Goal: Browse casually: Explore the website without a specific task or goal

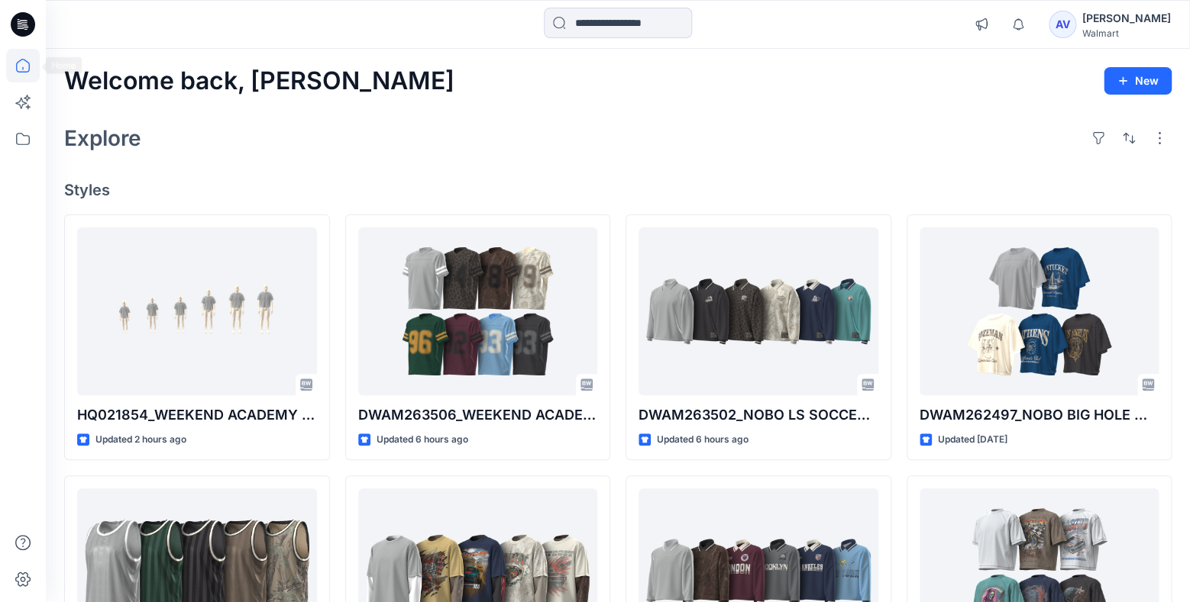
click at [24, 69] on icon at bounding box center [23, 66] width 34 height 34
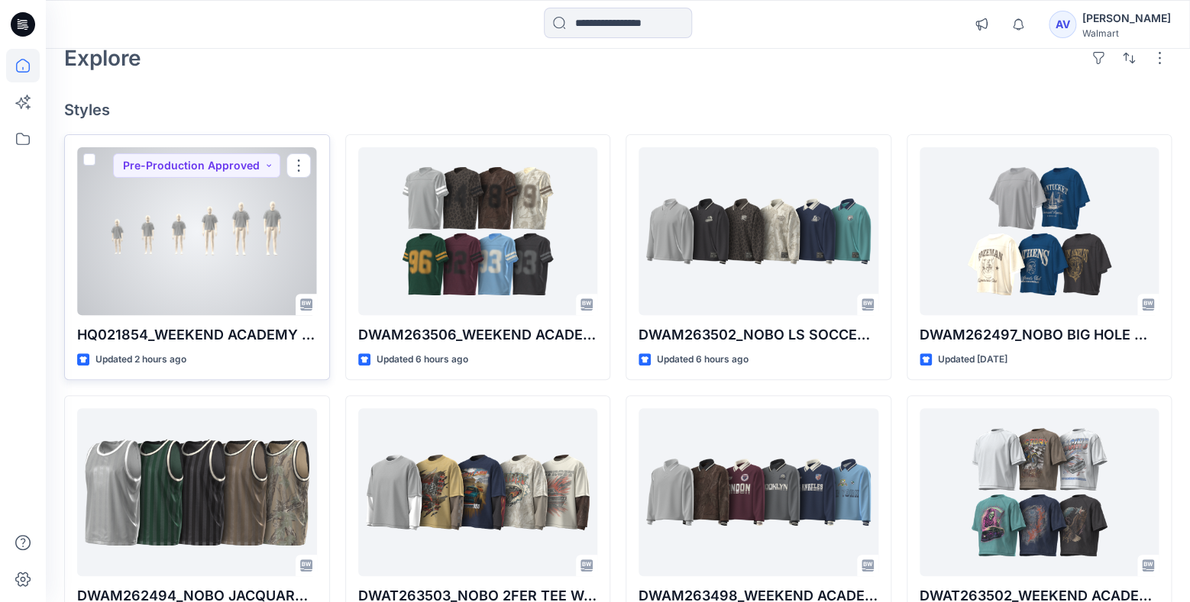
click at [227, 260] on div at bounding box center [197, 231] width 240 height 168
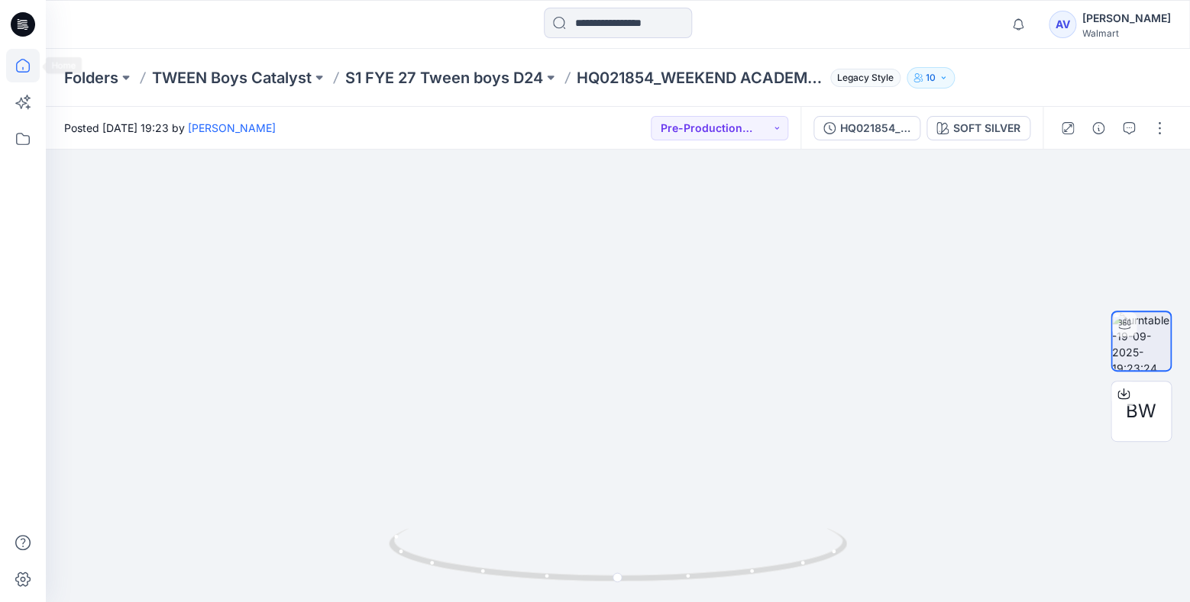
click at [21, 58] on icon at bounding box center [23, 66] width 34 height 34
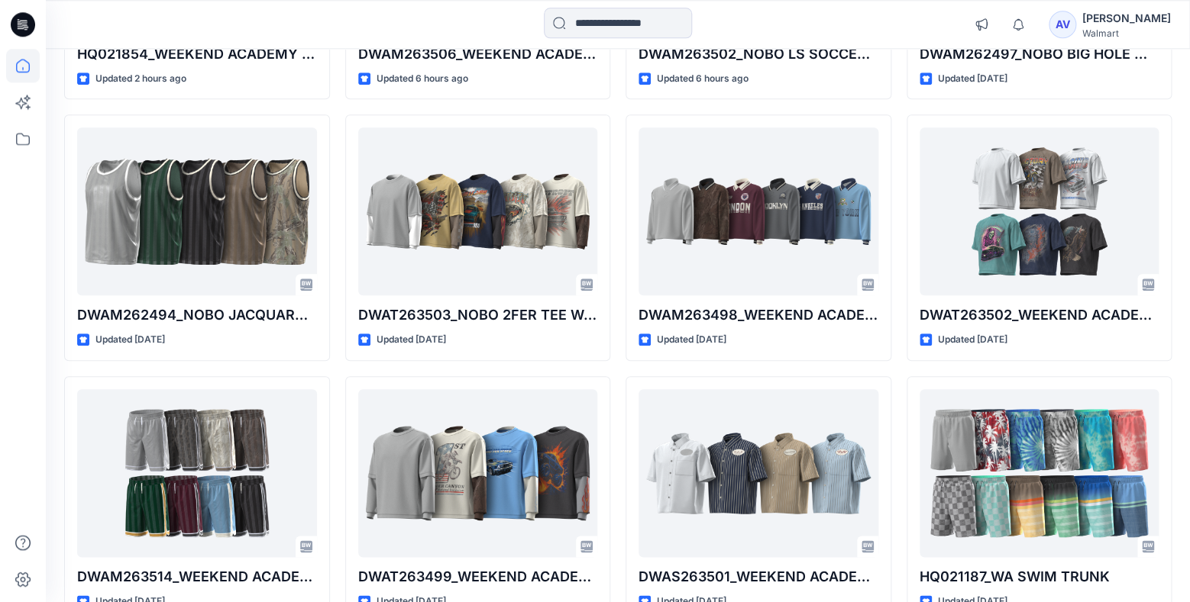
scroll to position [447, 0]
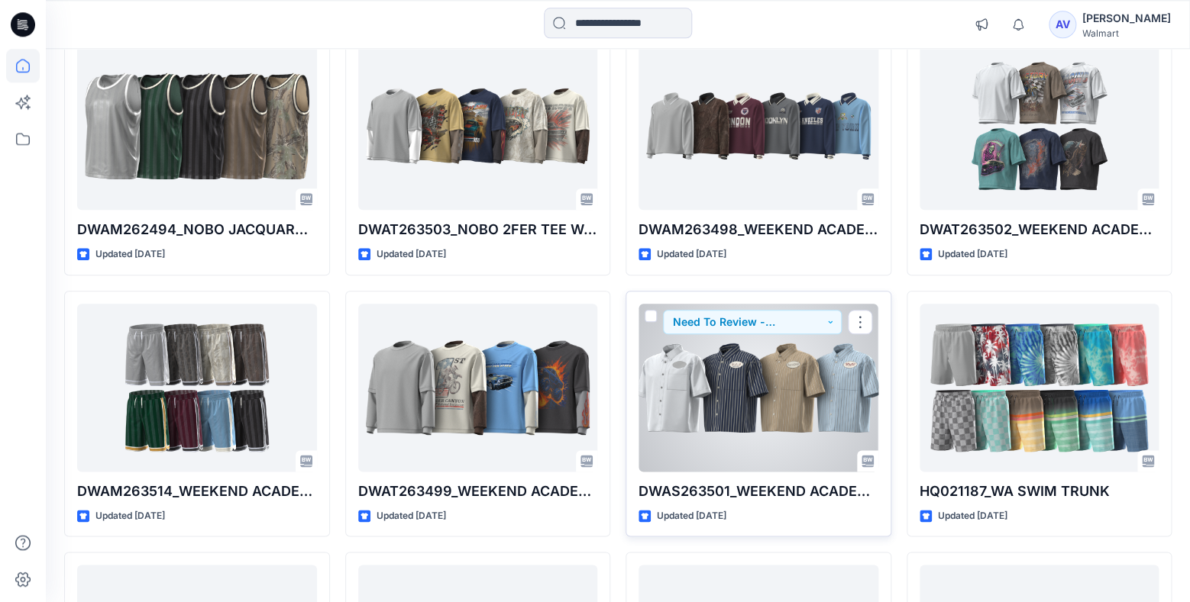
click at [794, 410] on div at bounding box center [758, 388] width 240 height 168
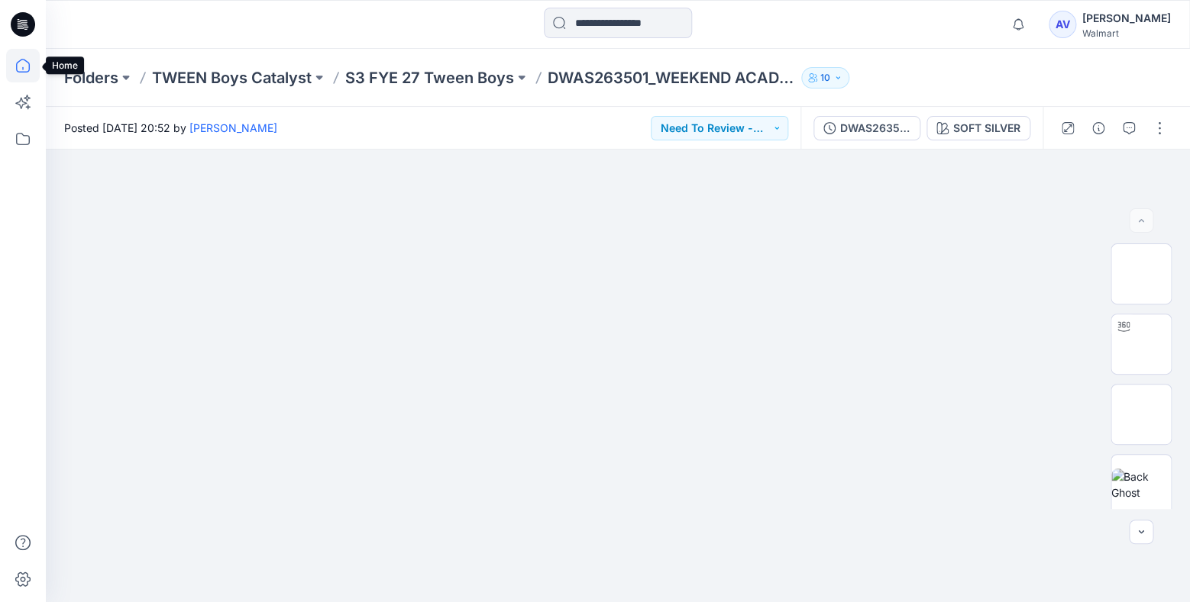
click at [11, 59] on icon at bounding box center [23, 66] width 34 height 34
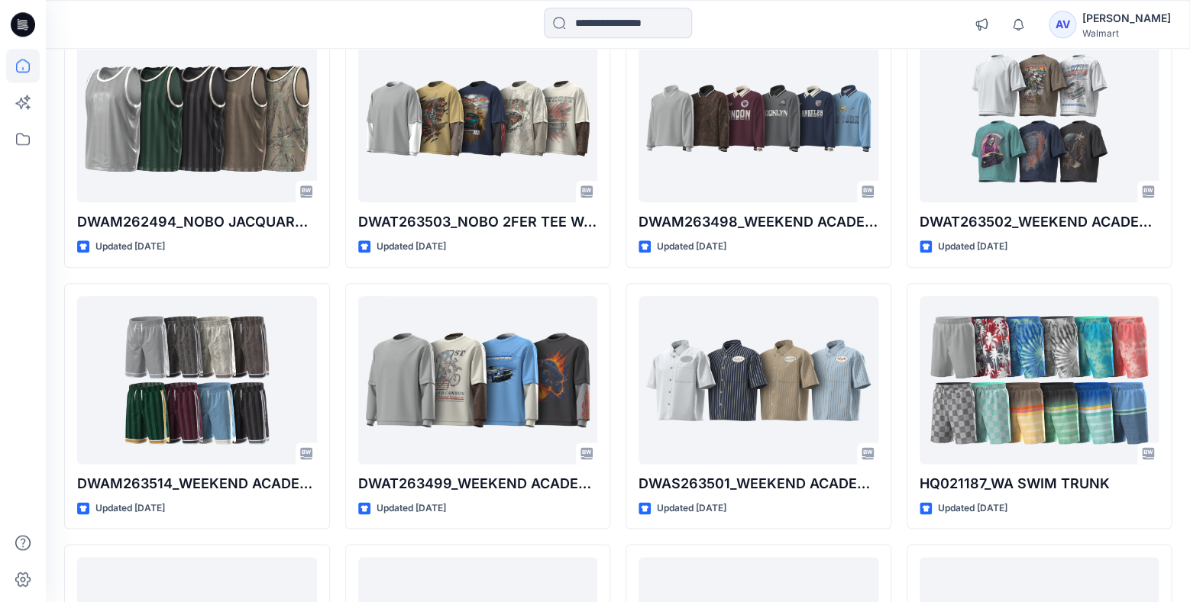
scroll to position [428, 0]
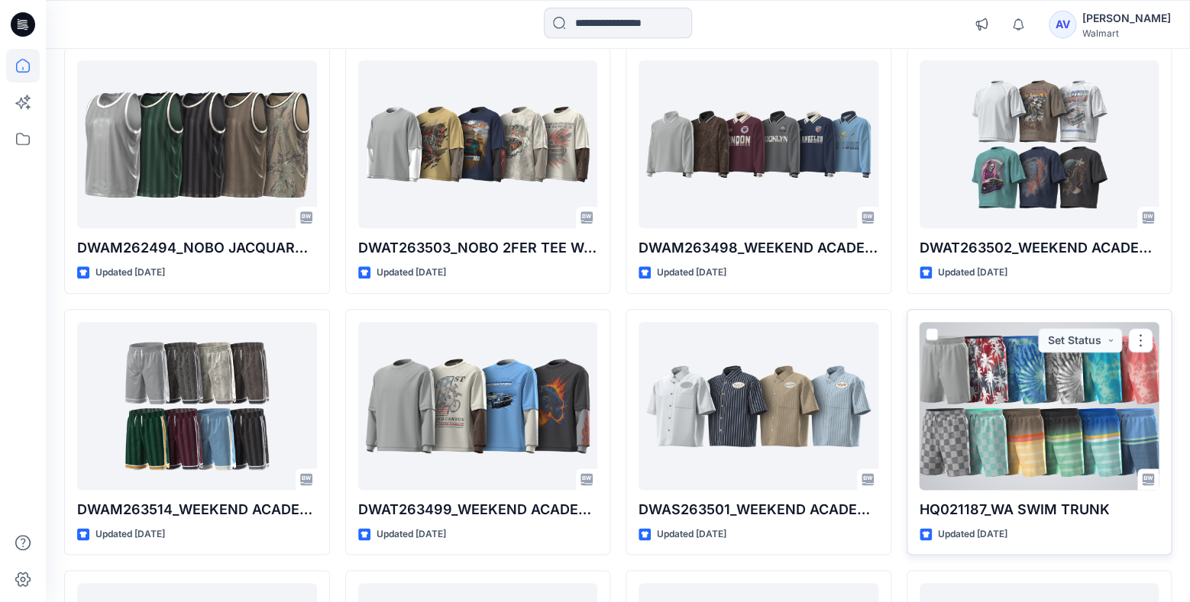
click at [1076, 412] on div at bounding box center [1039, 406] width 240 height 168
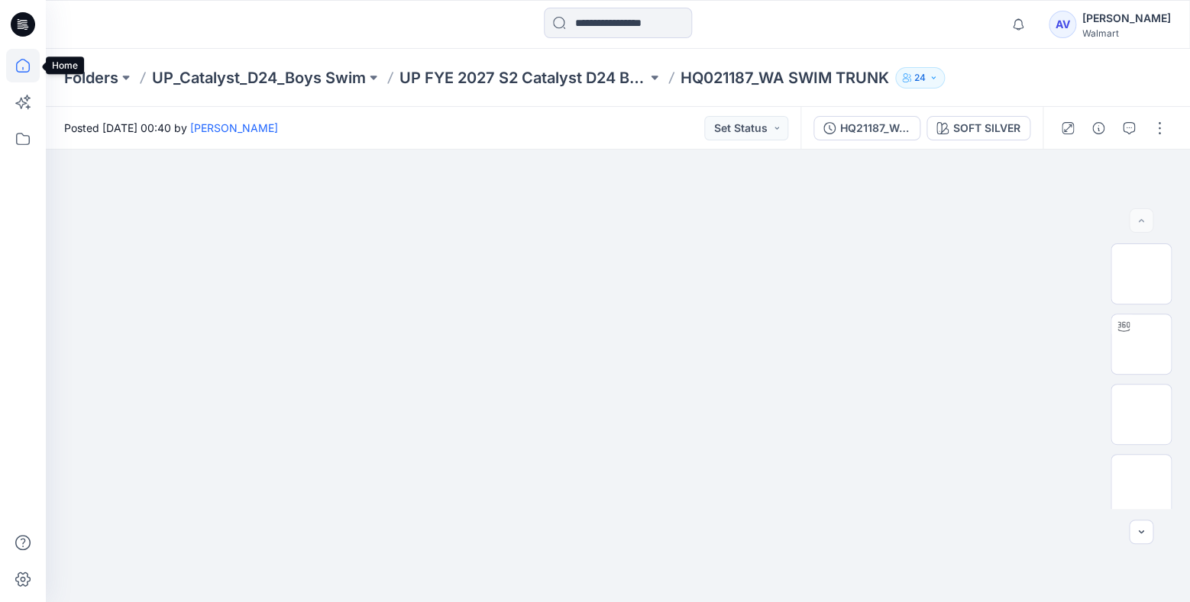
click at [24, 72] on icon at bounding box center [23, 66] width 14 height 14
